Goal: Transaction & Acquisition: Subscribe to service/newsletter

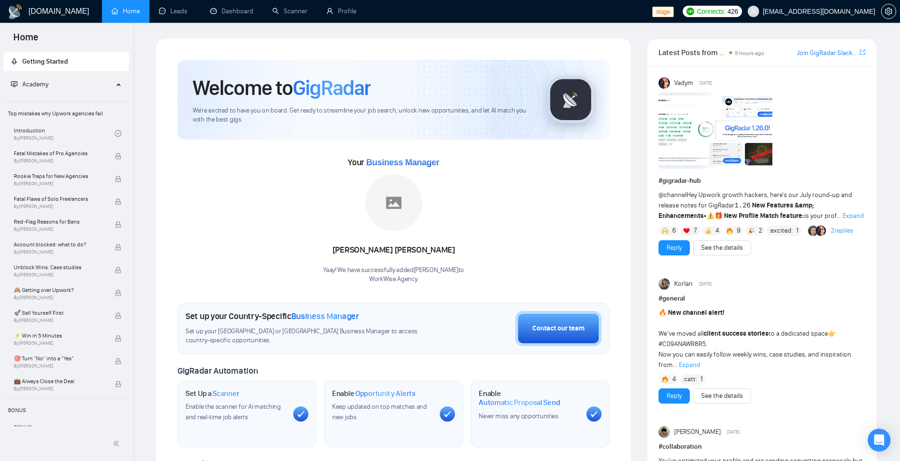
click at [843, 218] on span "Expand" at bounding box center [853, 216] width 21 height 8
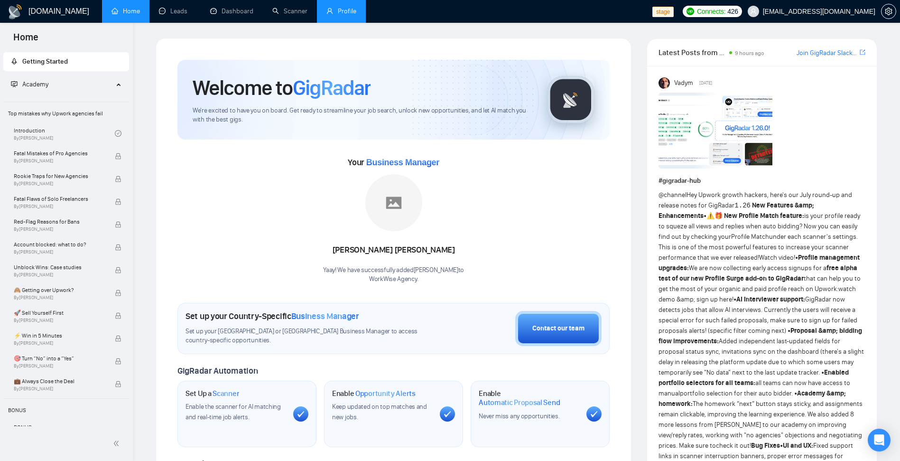
click at [336, 8] on link "Profile" at bounding box center [342, 11] width 30 height 8
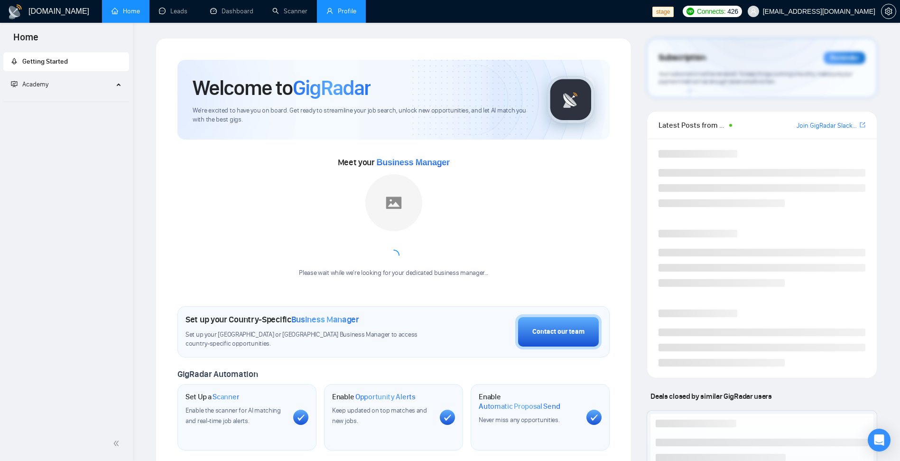
click at [335, 8] on link "Profile" at bounding box center [342, 11] width 30 height 8
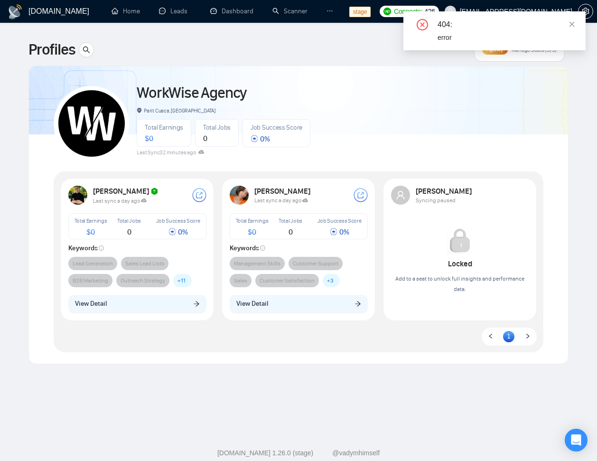
click at [503, 11] on span "[EMAIL_ADDRESS][DOMAIN_NAME]" at bounding box center [516, 11] width 113 height 0
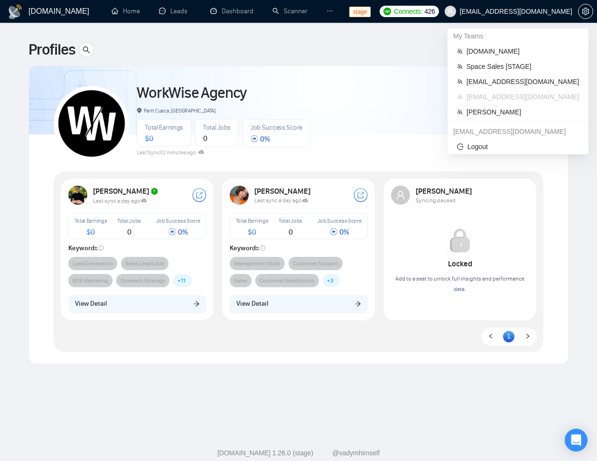
click at [534, 16] on span "[EMAIL_ADDRESS][DOMAIN_NAME]" at bounding box center [508, 11] width 139 height 30
click at [495, 114] on span "[PERSON_NAME]" at bounding box center [523, 112] width 113 height 10
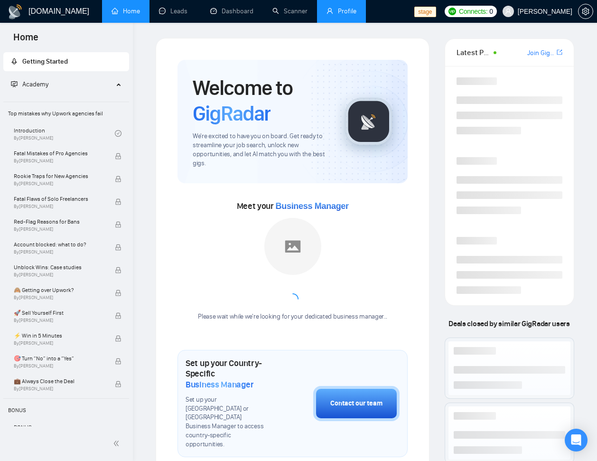
click at [342, 14] on link "Profile" at bounding box center [342, 11] width 30 height 8
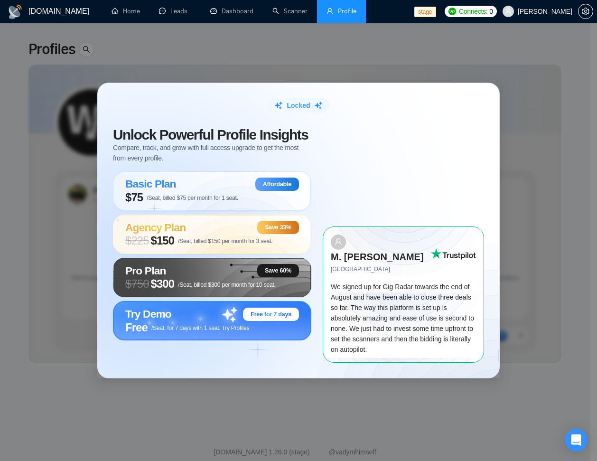
click at [218, 321] on div "Try Demo Free for 7 days" at bounding box center [212, 314] width 174 height 13
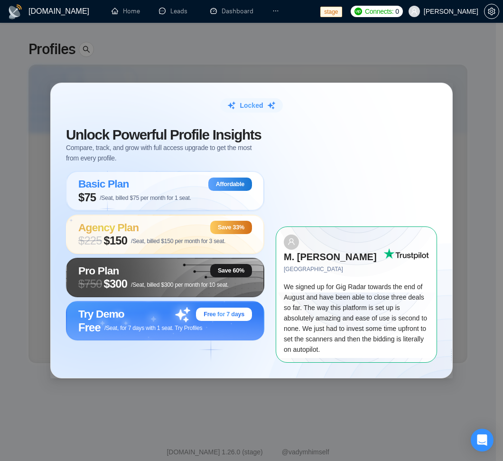
click at [186, 52] on div "Locked Unlock Powerful Profile Insights Compare, track, and grow with full acce…" at bounding box center [251, 230] width 503 height 461
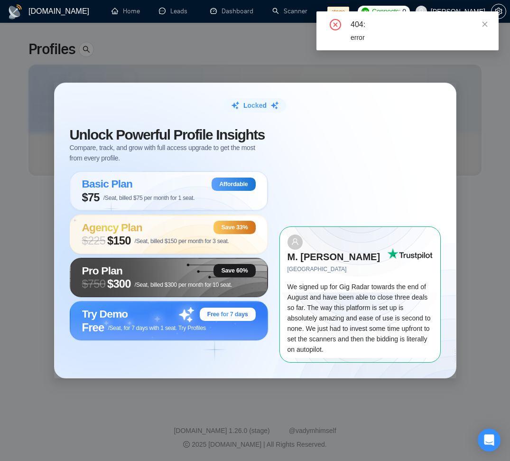
click at [489, 83] on div "Locked Unlock Powerful Profile Insights Compare, track, and grow with full acce…" at bounding box center [255, 230] width 510 height 461
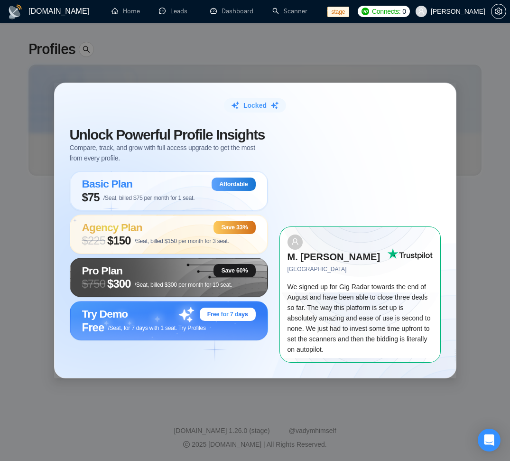
click at [256, 79] on div "Locked Unlock Powerful Profile Insights Compare, track, and grow with full acce…" at bounding box center [255, 230] width 510 height 461
click at [153, 331] on span "/Seat, for 7 days with 1 seat. Try Profiles" at bounding box center [157, 328] width 98 height 7
click at [472, 85] on div "Locked Unlock Powerful Profile Insights Compare, track, and grow with full acce…" at bounding box center [255, 230] width 510 height 461
click at [156, 53] on div "Locked Unlock Powerful Profile Insights Compare, track, and grow with full acce…" at bounding box center [255, 230] width 510 height 461
click at [490, 185] on div "Locked Unlock Powerful Profile Insights Compare, track, and grow with full acce…" at bounding box center [255, 230] width 510 height 461
